Goal: Book appointment/travel/reservation

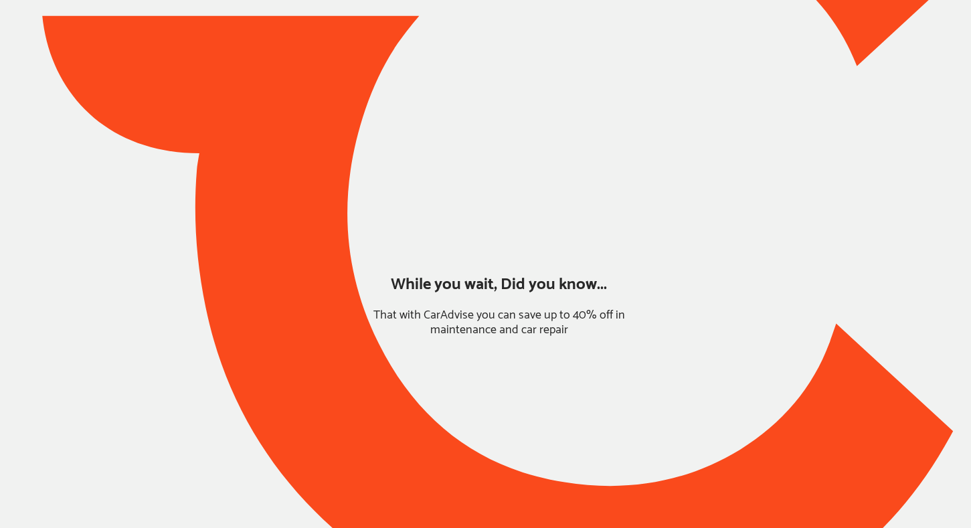
type input "*****"
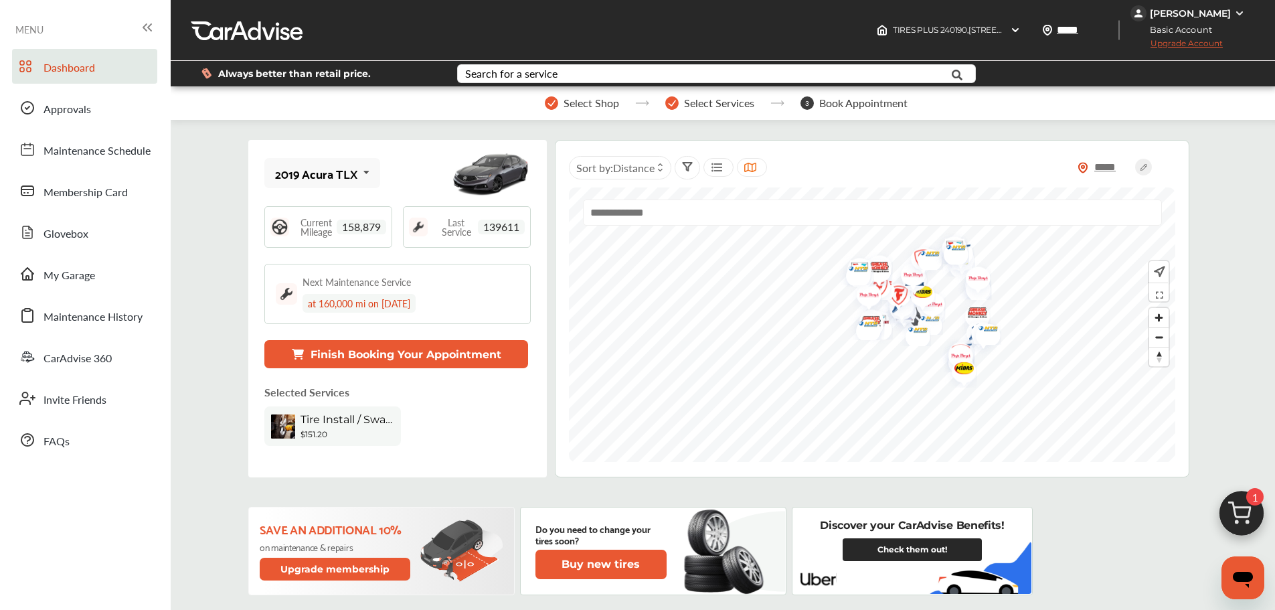
click at [459, 351] on button "Finish Booking Your Appointment" at bounding box center [396, 354] width 264 height 28
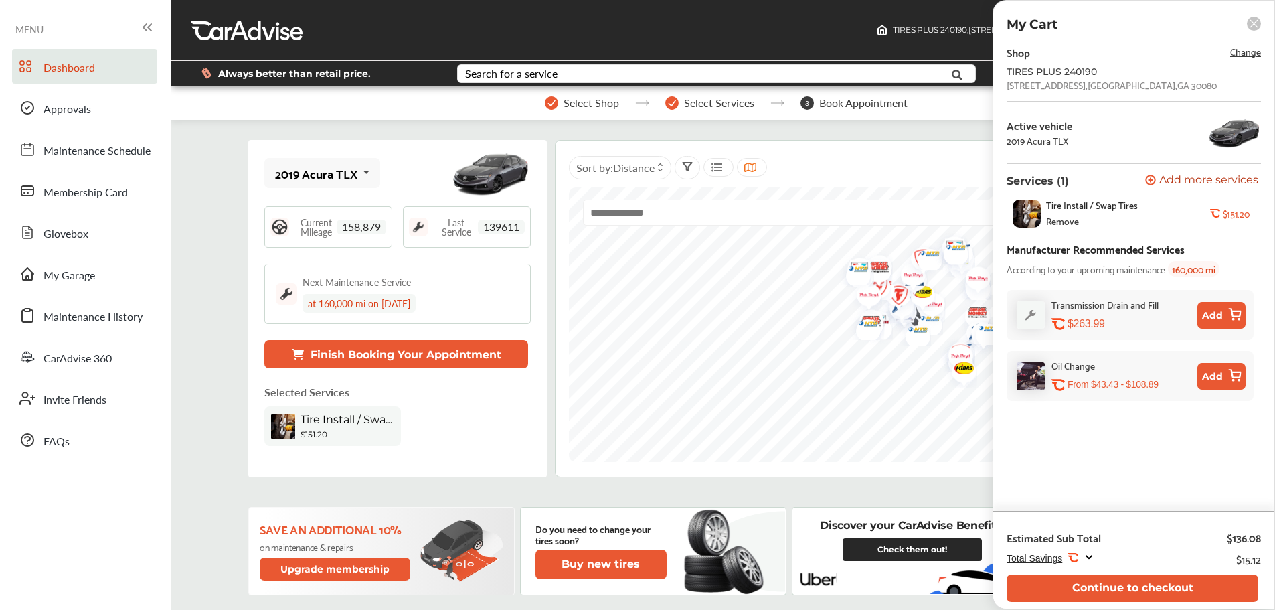
click at [1136, 578] on button "Continue to checkout" at bounding box center [1133, 587] width 252 height 27
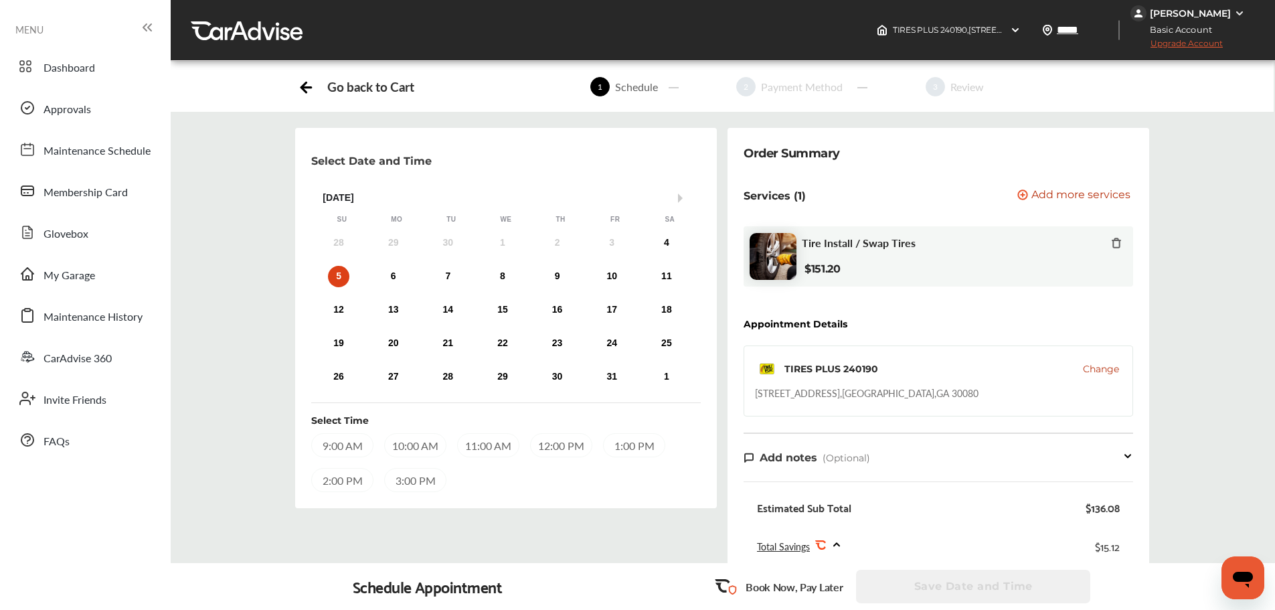
click at [662, 246] on div "4" at bounding box center [666, 242] width 21 height 21
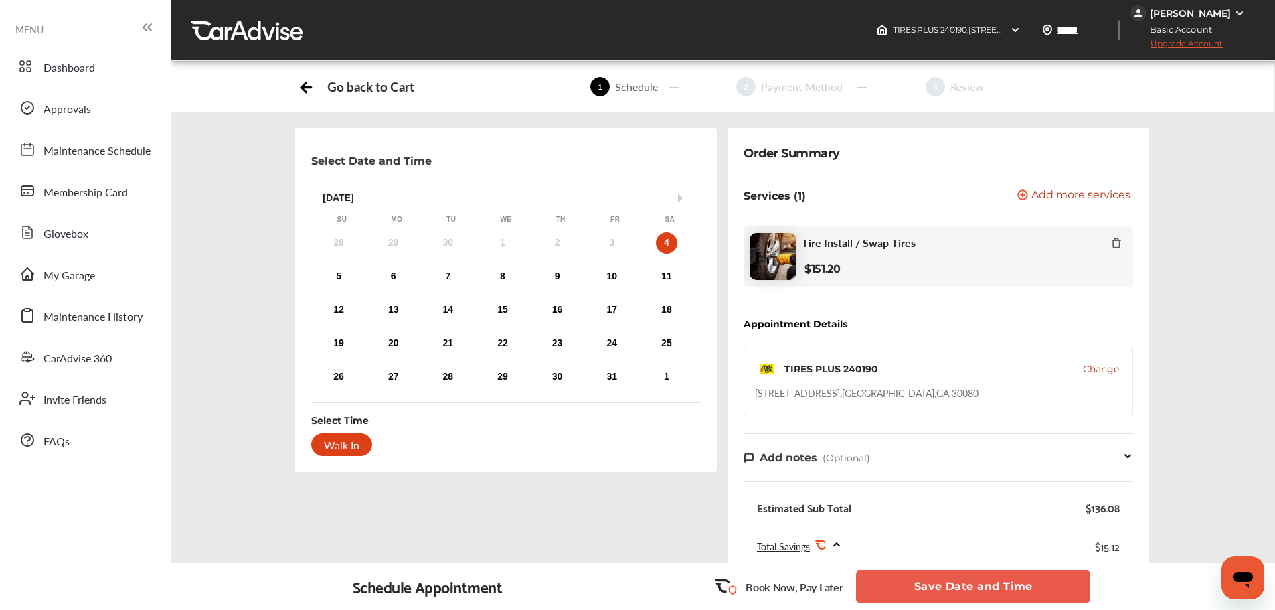
click at [341, 276] on div "5" at bounding box center [338, 276] width 21 height 21
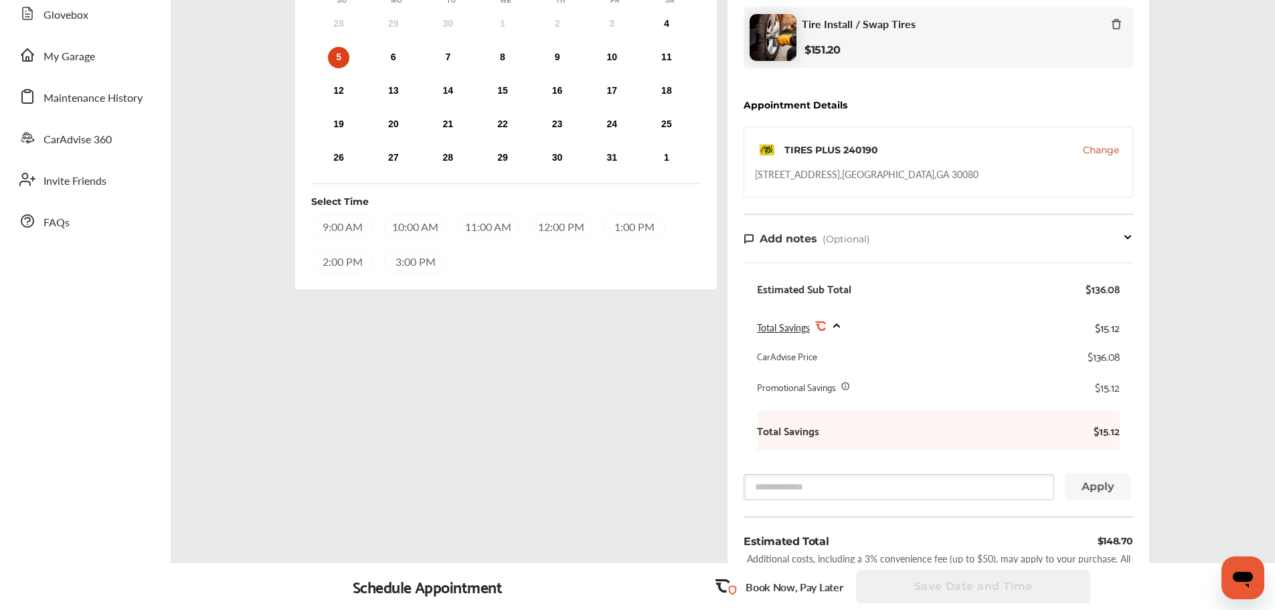
scroll to position [387, 0]
